Goal: Task Accomplishment & Management: Manage account settings

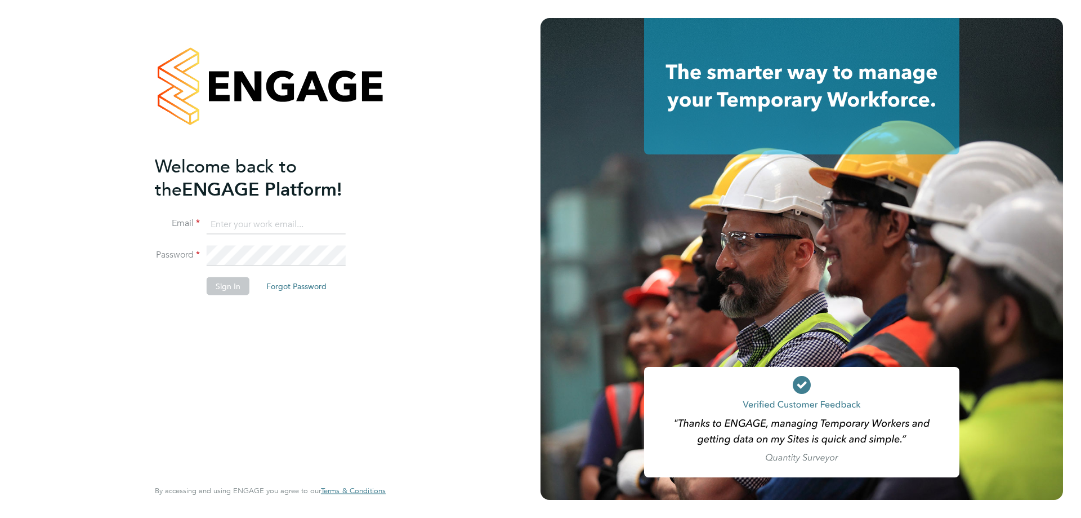
type input "[PERSON_NAME][EMAIL_ADDRESS][PERSON_NAME][DOMAIN_NAME]"
click at [215, 289] on button "Sign In" at bounding box center [228, 285] width 43 height 18
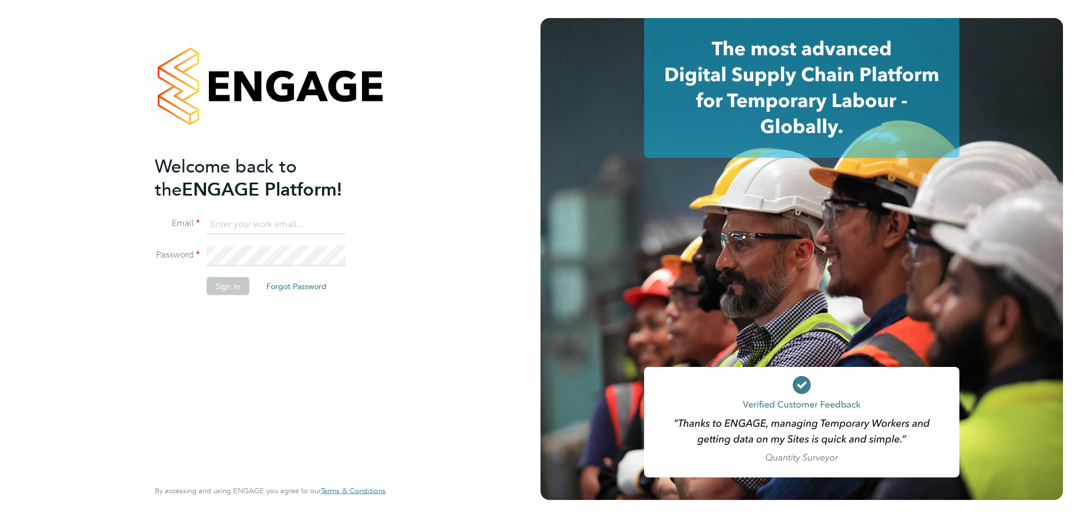
type input "[PERSON_NAME][EMAIL_ADDRESS][PERSON_NAME][DOMAIN_NAME]"
click at [230, 283] on button "Sign In" at bounding box center [228, 285] width 43 height 18
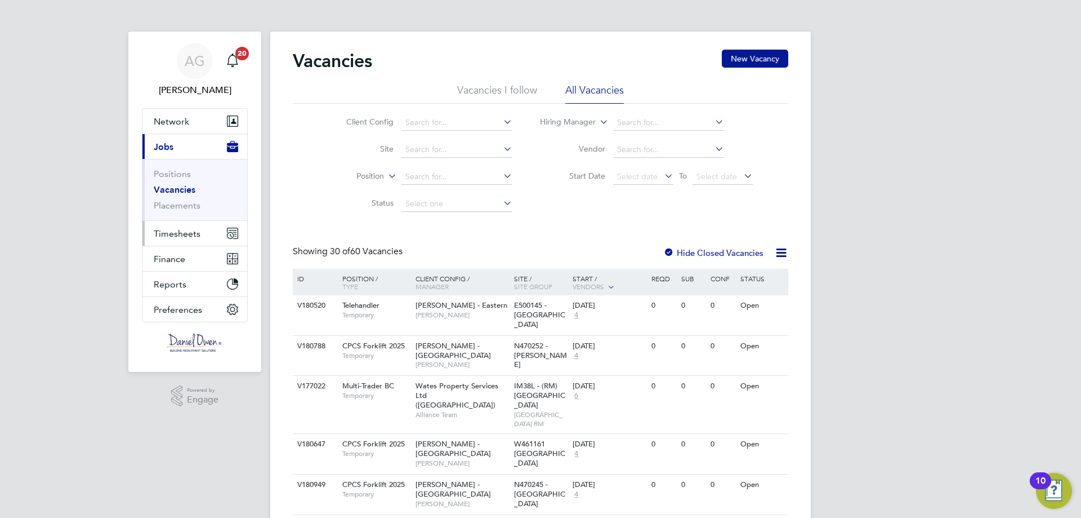
click at [182, 233] on span "Timesheets" at bounding box center [177, 233] width 47 height 11
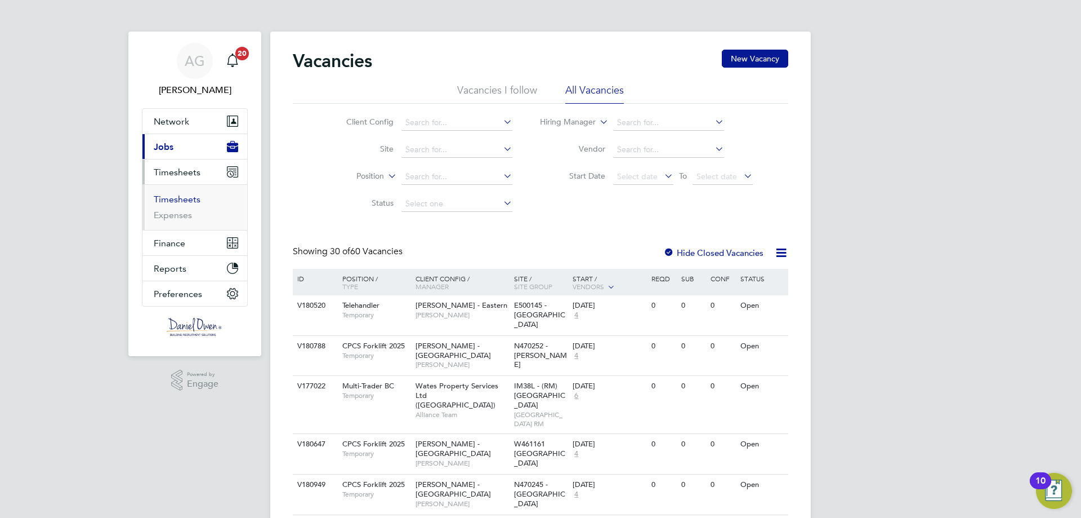
click at [185, 199] on link "Timesheets" at bounding box center [177, 199] width 47 height 11
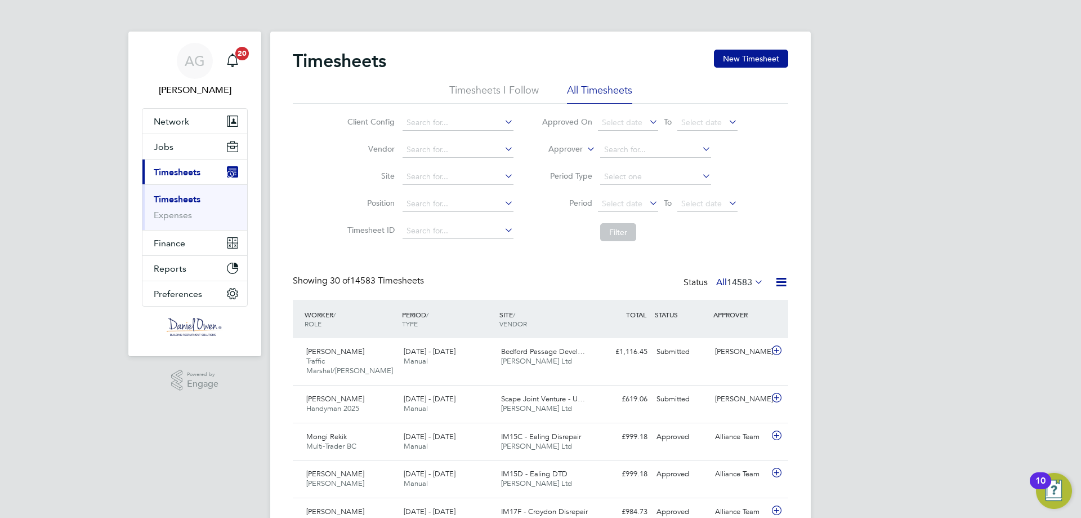
click at [583, 148] on li "Approver" at bounding box center [640, 149] width 224 height 27
click at [609, 150] on input at bounding box center [655, 150] width 111 height 16
click at [585, 150] on icon at bounding box center [585, 146] width 0 height 10
click at [574, 157] on li "Worker" at bounding box center [555, 162] width 56 height 15
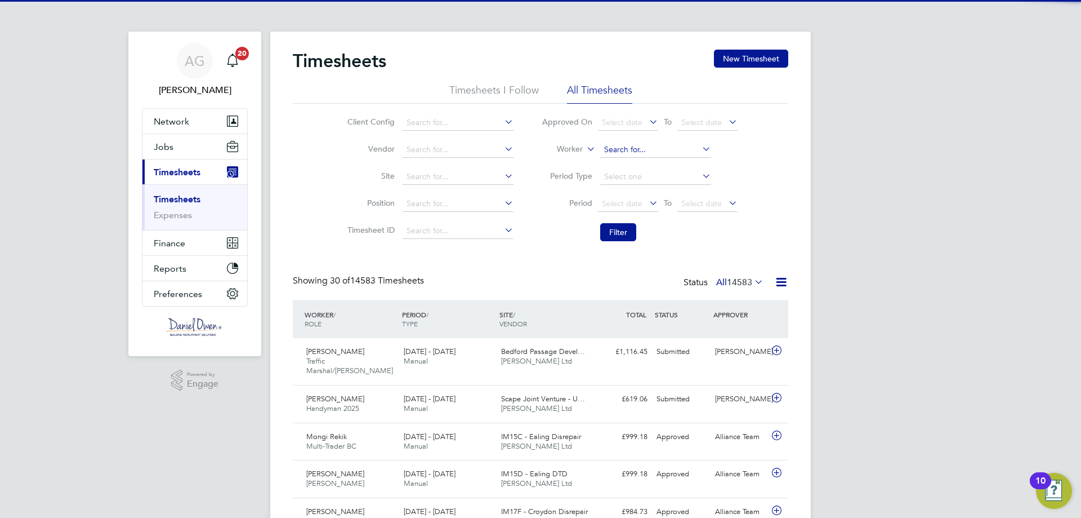
click at [634, 145] on input at bounding box center [655, 150] width 111 height 16
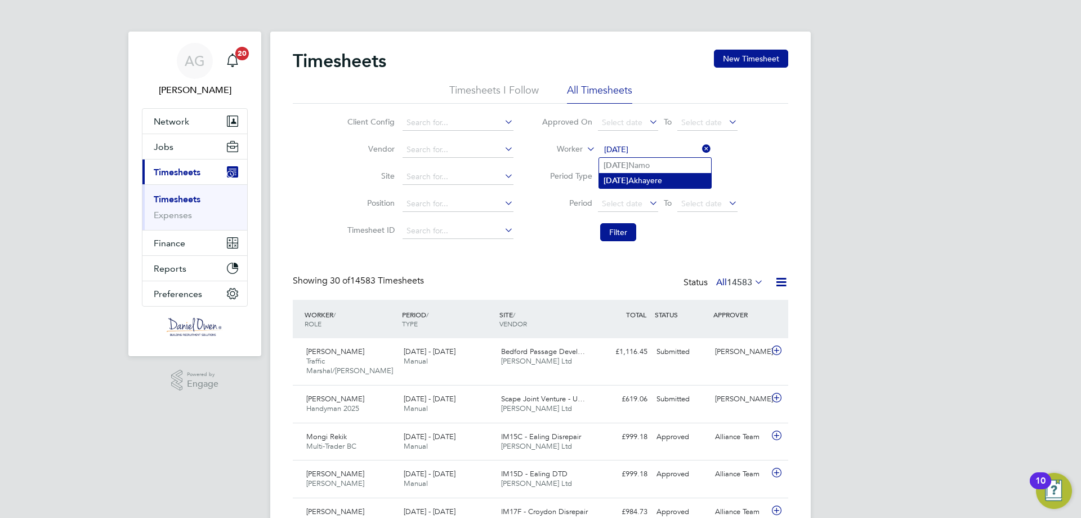
click at [652, 186] on li "Monday Akhayere" at bounding box center [655, 180] width 112 height 15
type input "Monday Akhayere"
click at [625, 224] on button "Filter" at bounding box center [618, 232] width 36 height 18
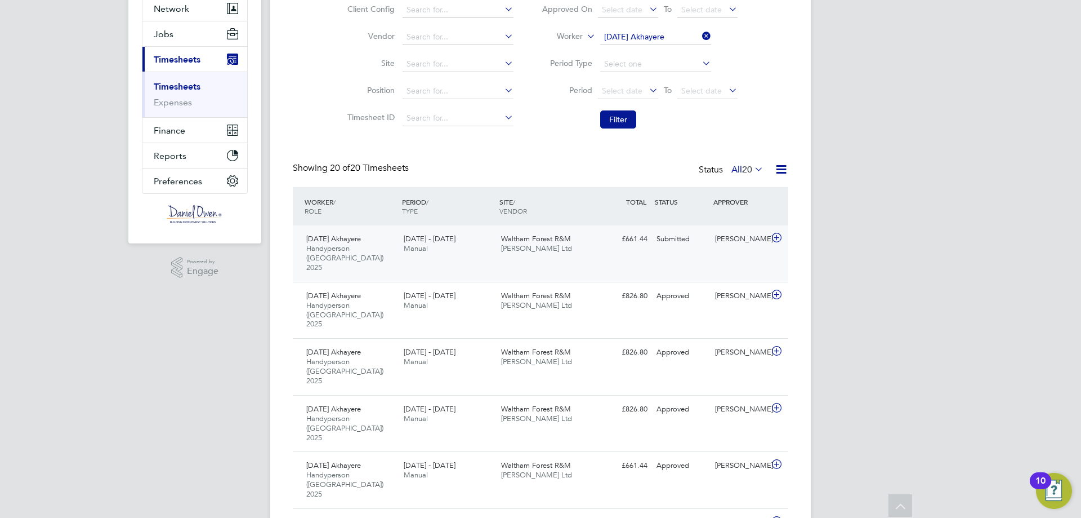
click at [658, 255] on div "Monday Akhayere Handyperson (London) 2025 20 - 26 Sep 2025 20 - 26 Sep 2025 Man…" at bounding box center [541, 253] width 496 height 56
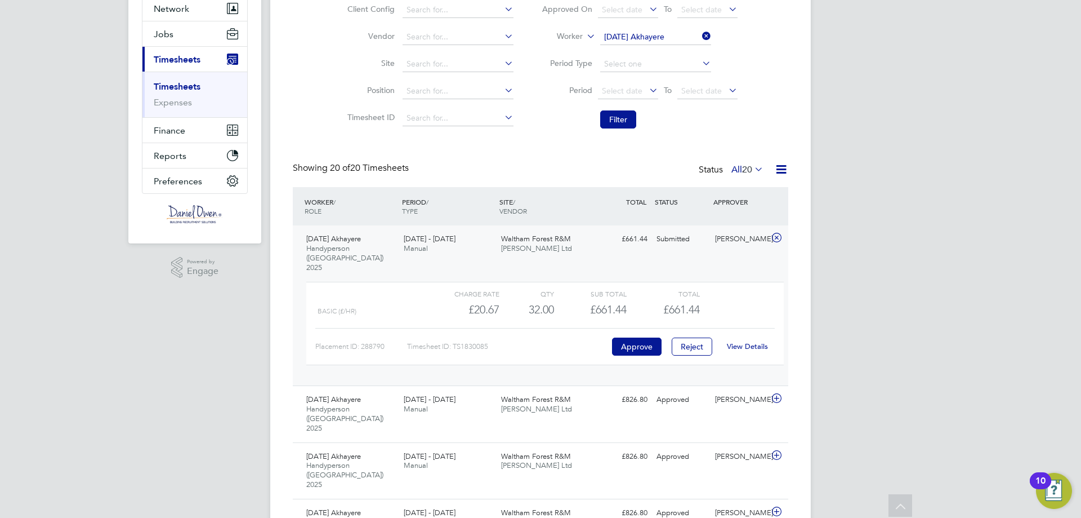
click at [752, 341] on link "View Details" at bounding box center [747, 346] width 41 height 10
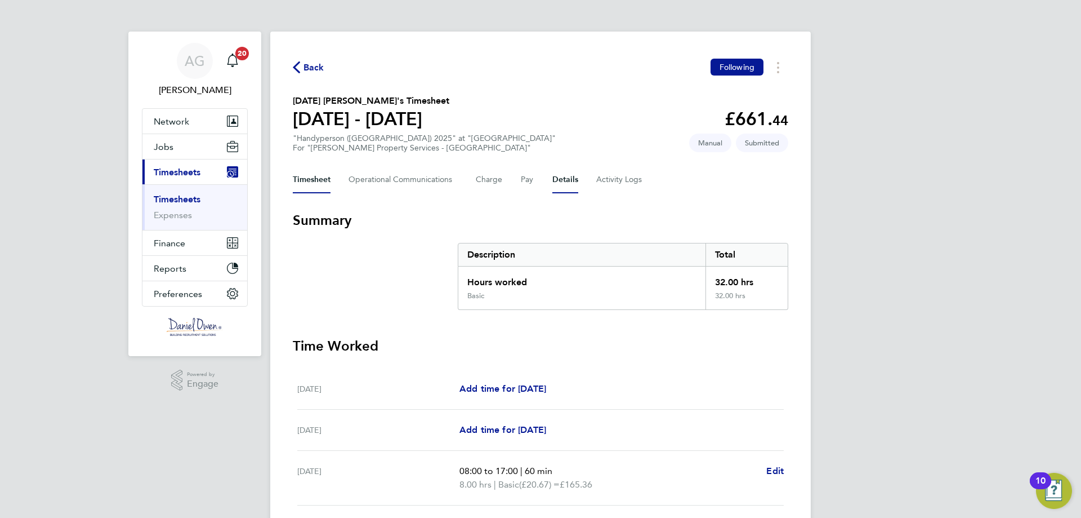
click at [565, 178] on button "Details" at bounding box center [565, 179] width 26 height 27
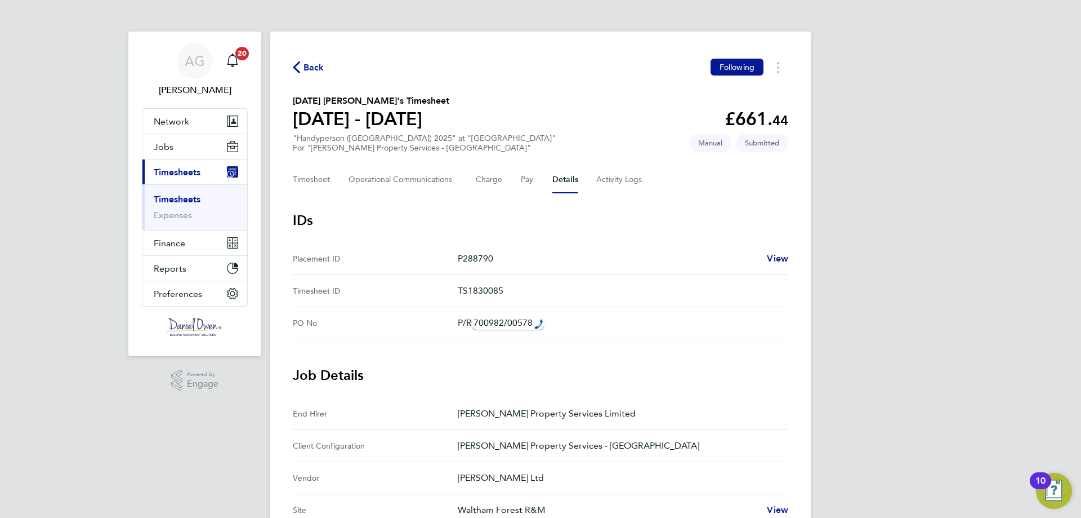
scroll to position [225, 0]
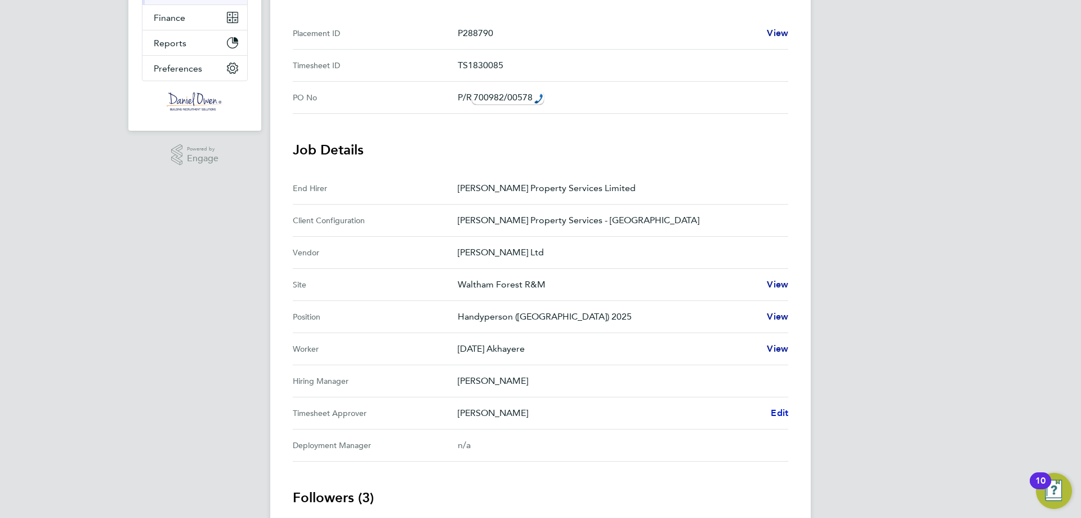
click at [775, 409] on span "Edit" at bounding box center [779, 412] width 17 height 11
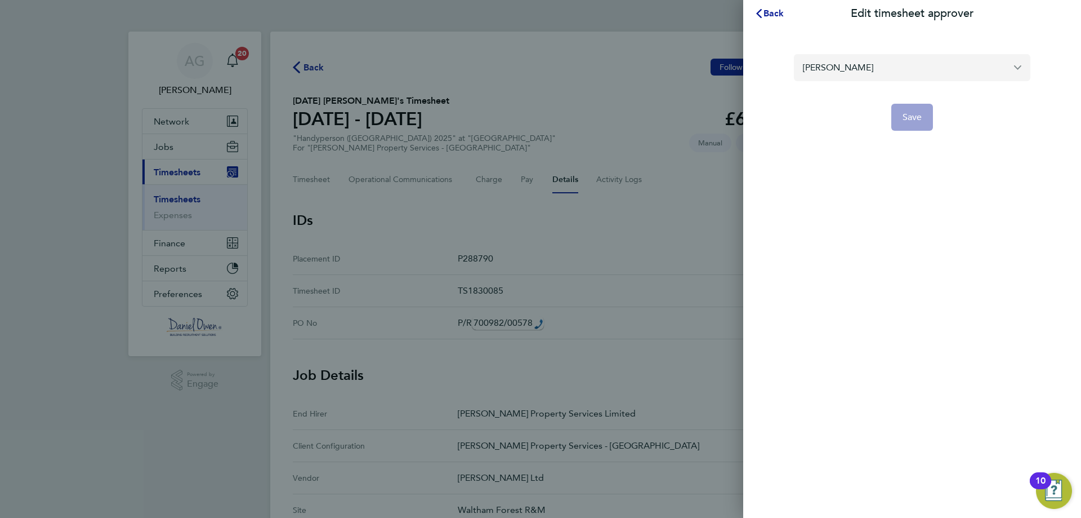
click at [868, 73] on input "Lee Bridgen" at bounding box center [912, 67] width 237 height 26
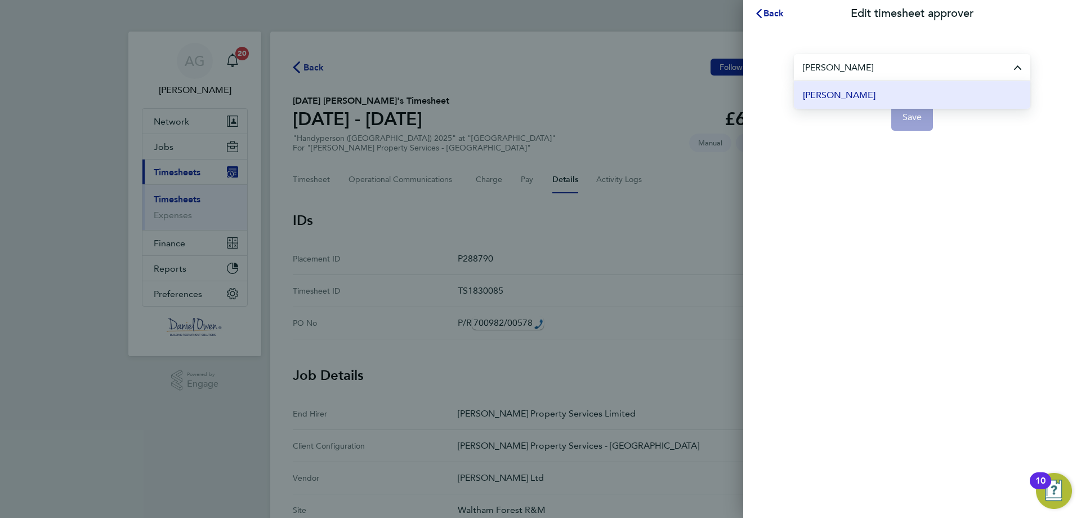
click at [866, 99] on li "[PERSON_NAME]" at bounding box center [912, 95] width 237 height 28
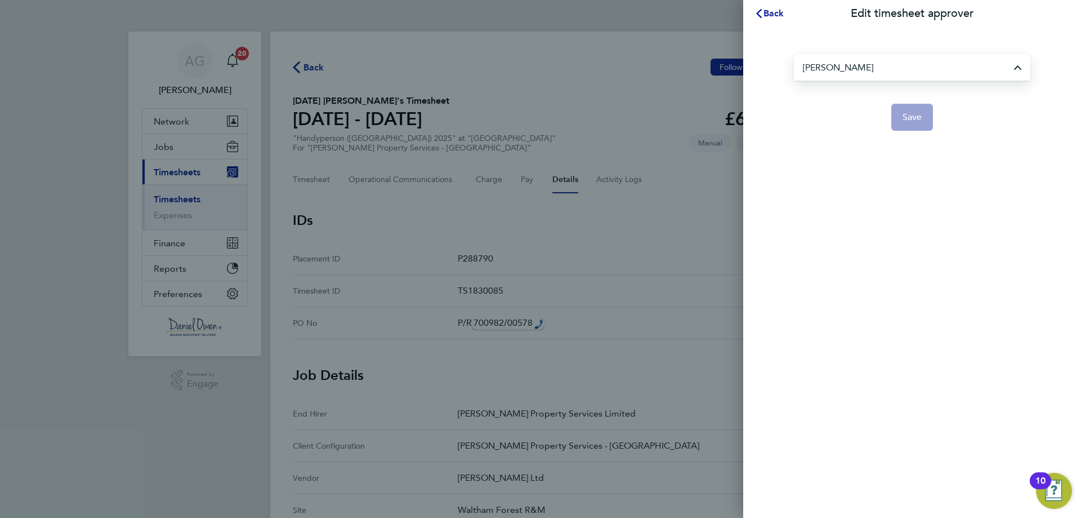
type input "[PERSON_NAME]"
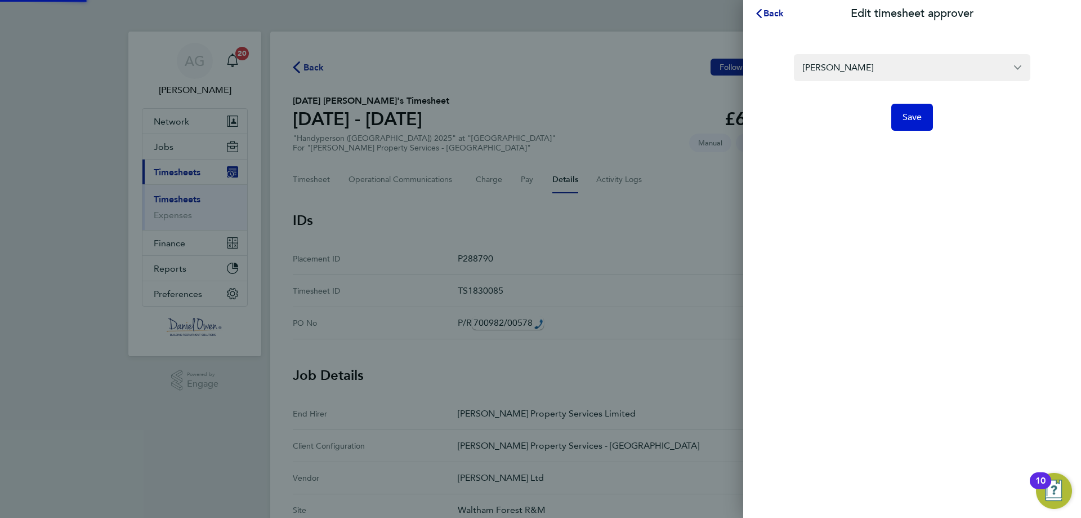
click at [915, 120] on span "Save" at bounding box center [913, 117] width 20 height 11
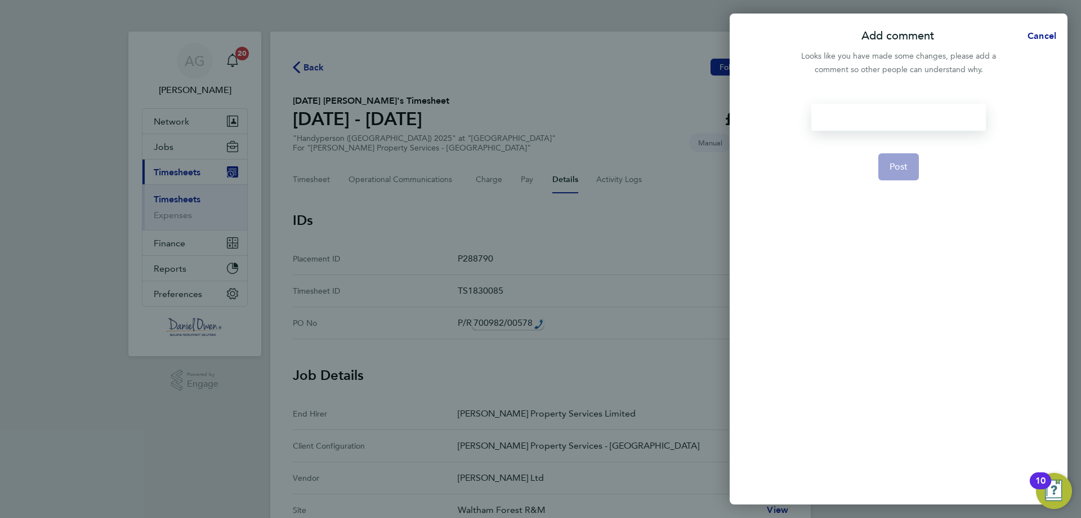
click at [893, 118] on div at bounding box center [898, 117] width 174 height 27
click at [894, 117] on div at bounding box center [898, 117] width 174 height 27
click at [910, 170] on button "Post" at bounding box center [898, 166] width 41 height 27
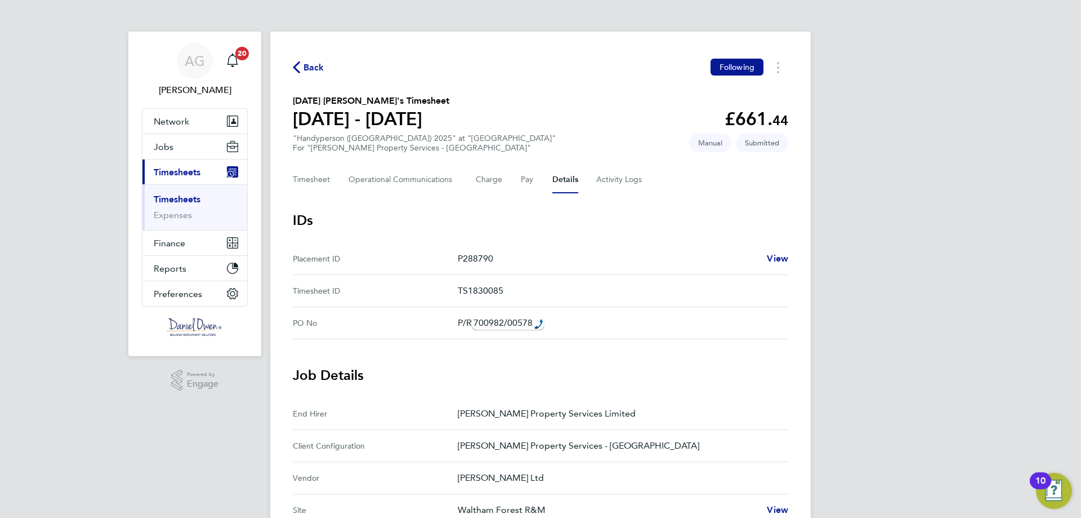
click at [562, 181] on button "Details" at bounding box center [565, 179] width 26 height 27
drag, startPoint x: 301, startPoint y: 69, endPoint x: 307, endPoint y: 68, distance: 5.7
click at [301, 68] on span "Back" at bounding box center [309, 66] width 32 height 11
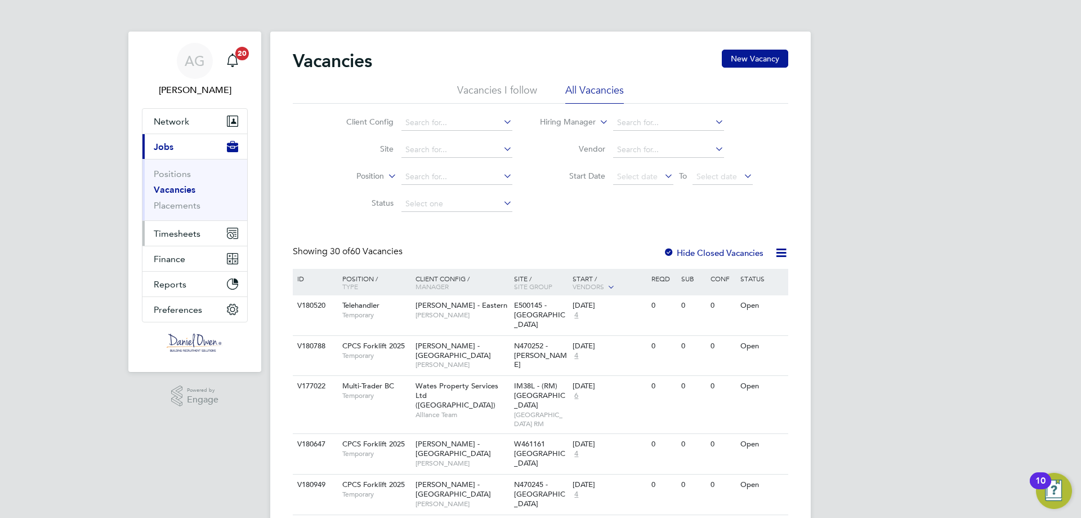
click at [198, 237] on span "Timesheets" at bounding box center [177, 233] width 47 height 11
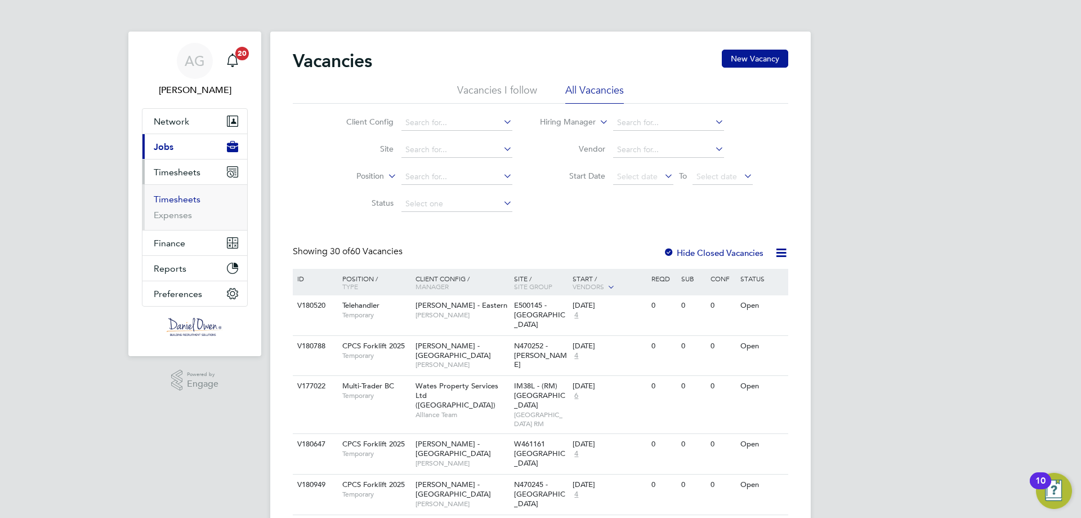
click at [186, 202] on link "Timesheets" at bounding box center [177, 199] width 47 height 11
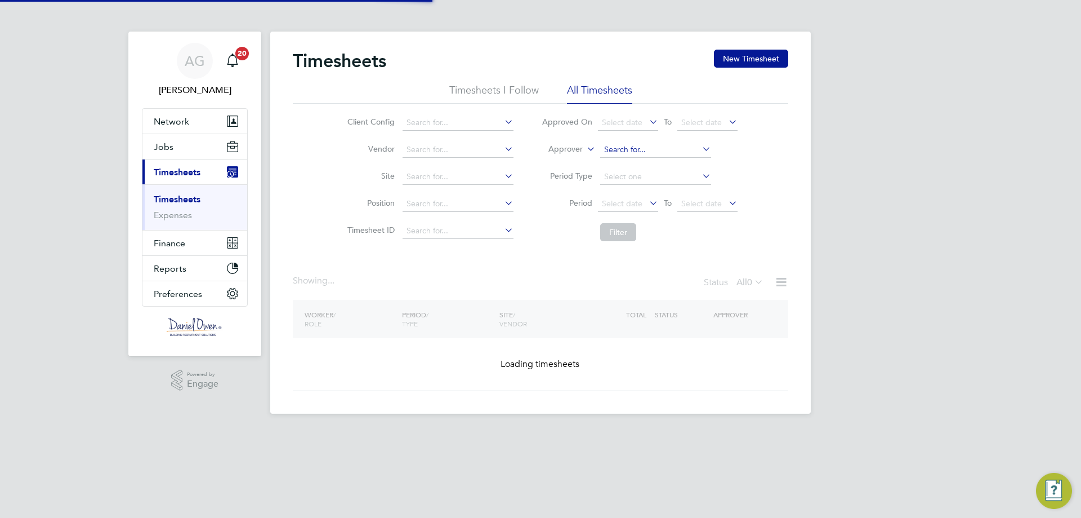
click at [612, 150] on input at bounding box center [655, 150] width 111 height 16
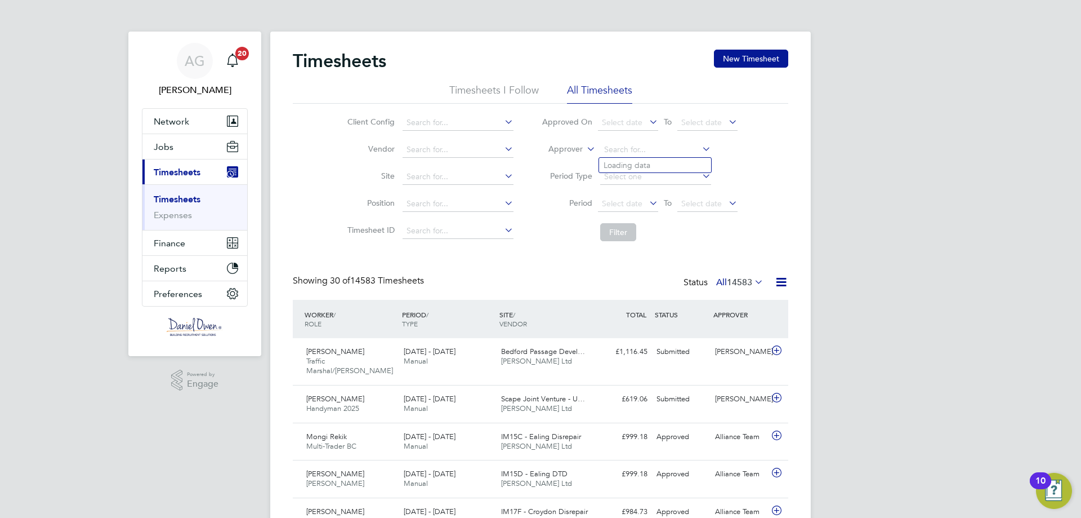
click at [577, 153] on label "Approver" at bounding box center [557, 149] width 51 height 11
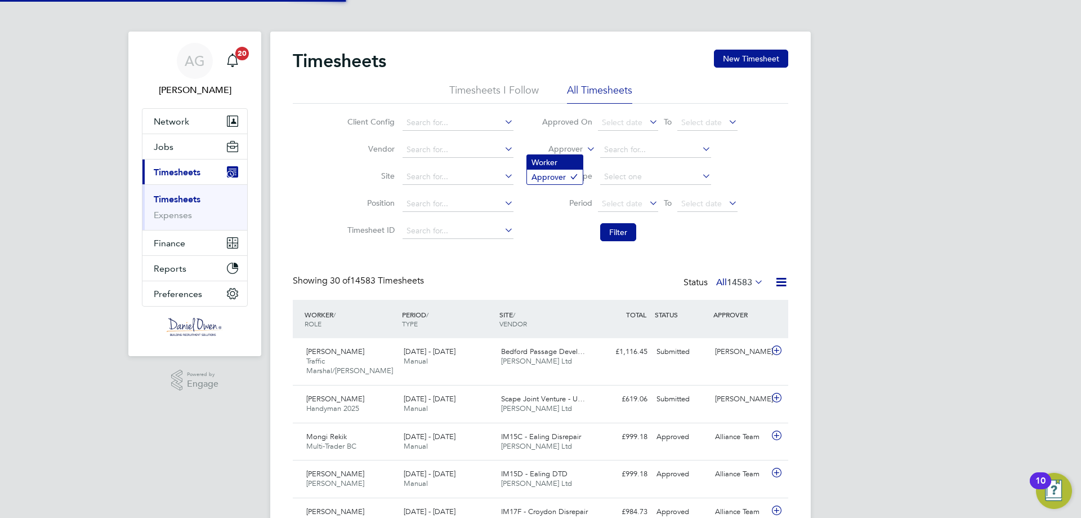
click at [563, 163] on li "Worker" at bounding box center [555, 162] width 56 height 15
click at [616, 153] on input at bounding box center [655, 150] width 111 height 16
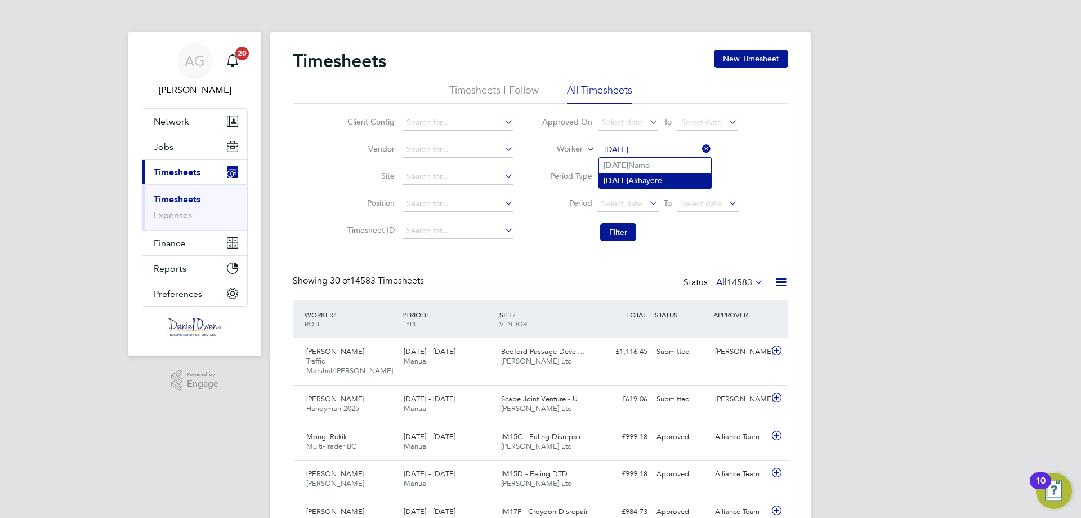
click at [684, 184] on li "Monday Akhayere" at bounding box center [655, 180] width 112 height 15
type input "Monday Akhayere"
click at [613, 232] on button "Filter" at bounding box center [618, 232] width 36 height 18
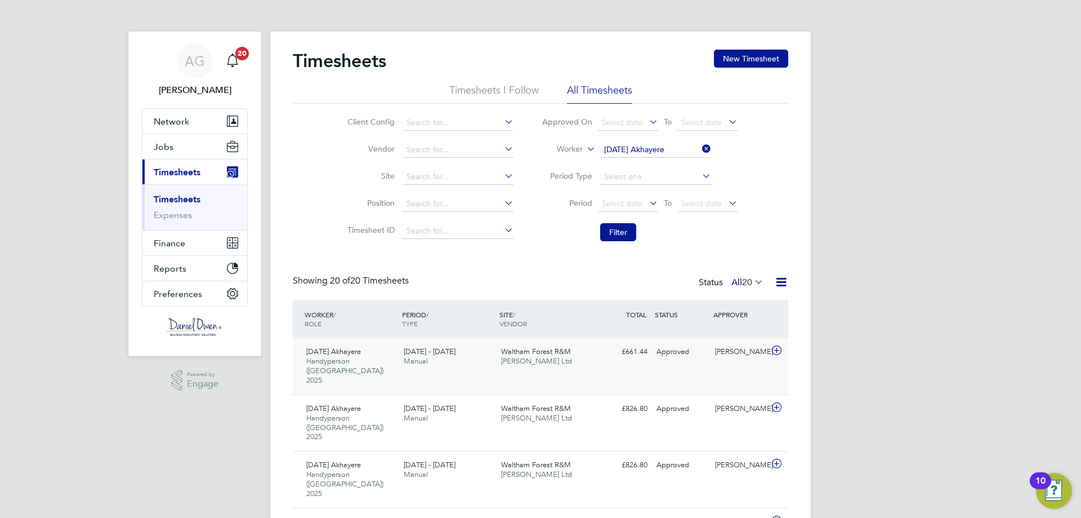
click at [569, 373] on div "Monday Akhayere Handyperson (London) 2025 20 - 26 Sep 2025 20 - 26 Sep 2025 Man…" at bounding box center [541, 366] width 496 height 56
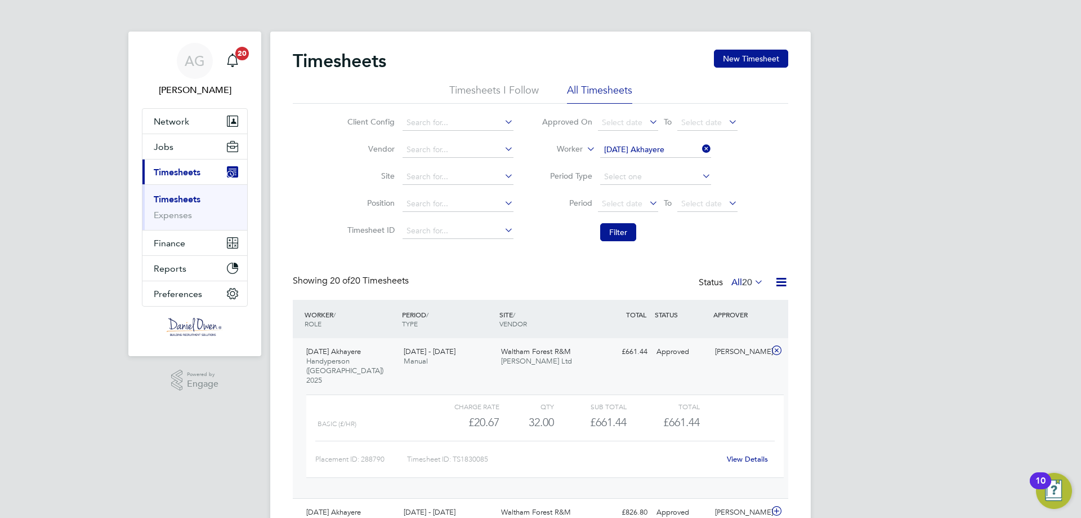
click at [608, 377] on div "Monday Akhayere Handyperson (London) 2025 20 - 26 Sep 2025 20 - 26 Sep 2025 Man…" at bounding box center [541, 418] width 496 height 160
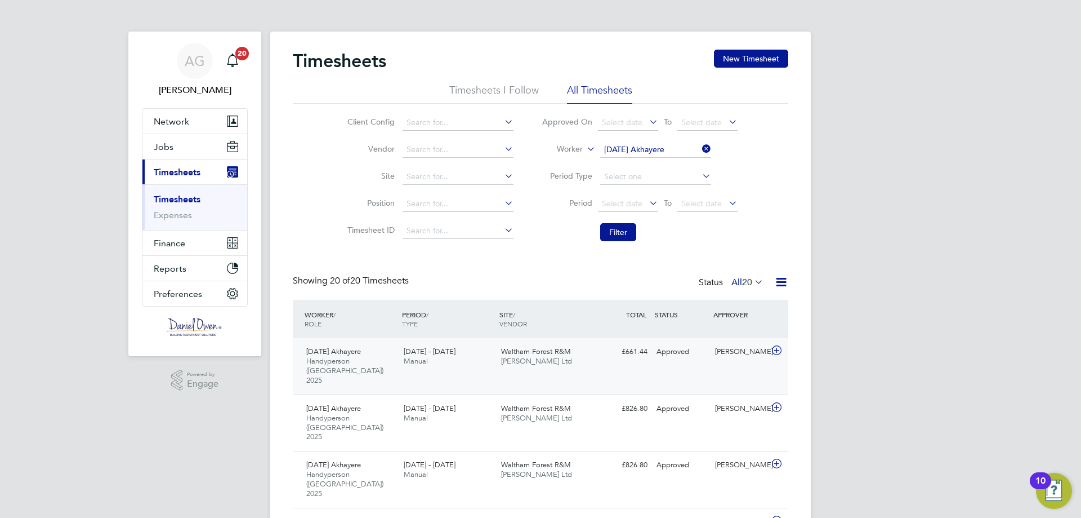
click at [532, 374] on div "Monday Akhayere Handyperson (London) 2025 20 - 26 Sep 2025 20 - 26 Sep 2025 Man…" at bounding box center [541, 366] width 496 height 56
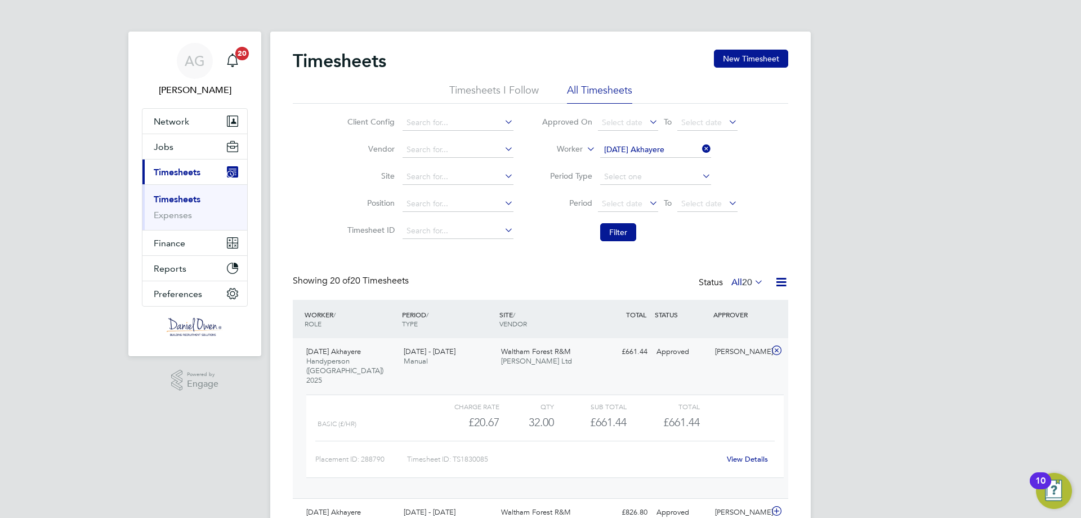
click at [746, 454] on link "View Details" at bounding box center [747, 459] width 41 height 10
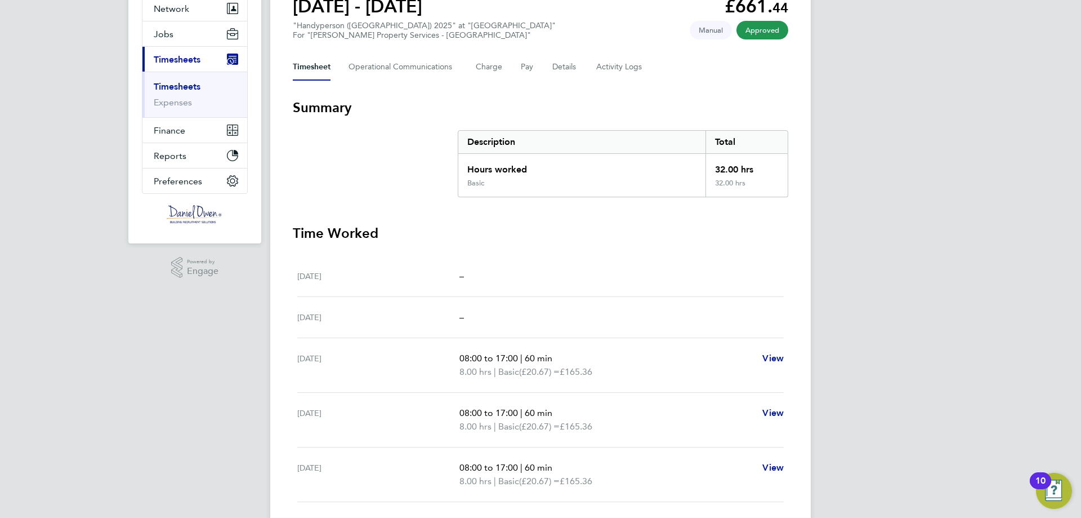
scroll to position [225, 0]
